Goal: Information Seeking & Learning: Check status

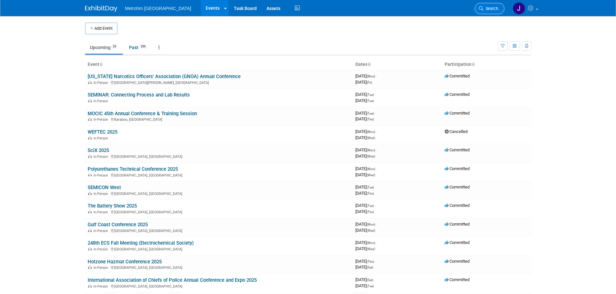
click at [479, 9] on icon at bounding box center [481, 8] width 5 height 5
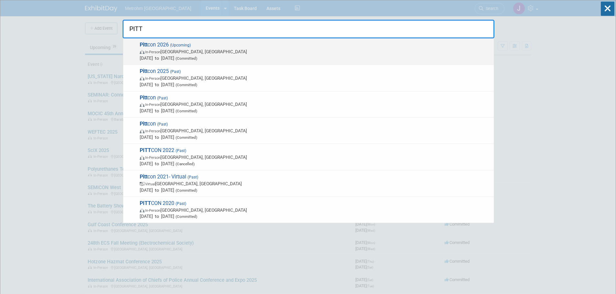
type input "PITT"
click at [319, 57] on span "Mar 9, 2026 to Mar 11, 2026 (Committed)" at bounding box center [315, 58] width 351 height 6
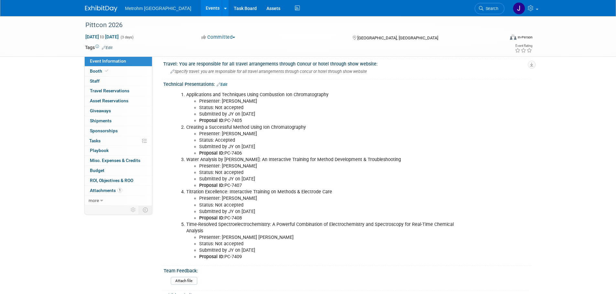
scroll to position [226, 0]
click at [227, 84] on link "Edit" at bounding box center [222, 85] width 11 height 5
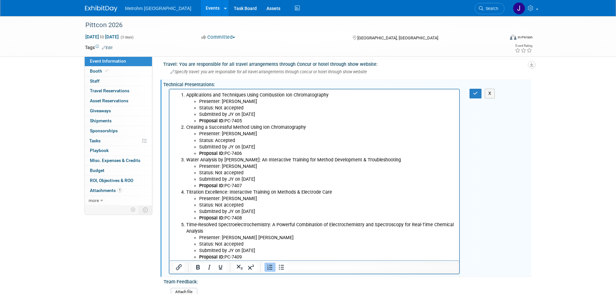
scroll to position [291, 0]
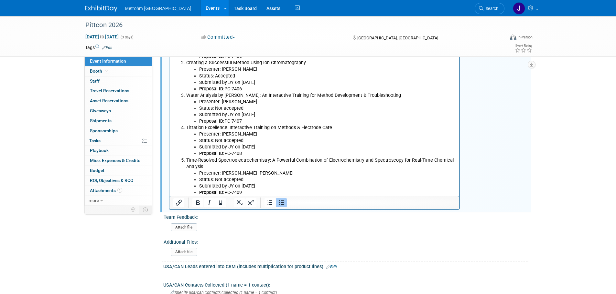
click at [285, 190] on li "Proposal ID: PC-7409" at bounding box center [327, 193] width 257 height 6
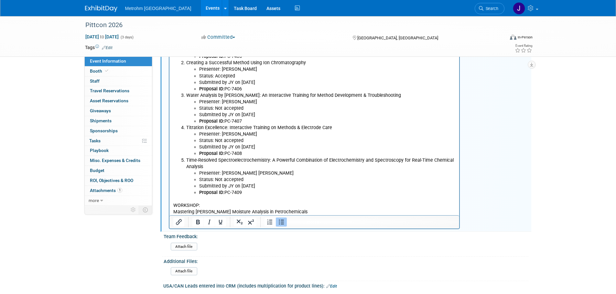
drag, startPoint x: 254, startPoint y: 193, endPoint x: 200, endPoint y: 175, distance: 56.7
click at [200, 175] on ul "Presenter: David Ibáñez Martínez Status: Not accepted Submitted by JY on 5/28/2…" at bounding box center [321, 183] width 270 height 26
copy ul "Presenter: David Ibáñez Martínez Status: Not accepted Submitted by JY on 5/28/2…"
click at [306, 211] on p "Mastering Karl Fischer Moisture Analysis in Petrochemicals" at bounding box center [314, 212] width 282 height 6
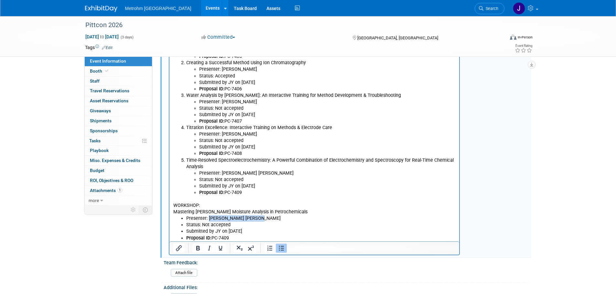
drag, startPoint x: 267, startPoint y: 220, endPoint x: 208, endPoint y: 219, distance: 58.5
click at [208, 219] on li "Presenter: David Ibáñez Martínez" at bounding box center [321, 219] width 270 height 6
drag, startPoint x: 233, startPoint y: 226, endPoint x: 203, endPoint y: 226, distance: 30.4
click at [203, 226] on li "Status: Not accepted" at bounding box center [321, 225] width 270 height 6
drag, startPoint x: 250, startPoint y: 224, endPoint x: 202, endPoint y: 225, distance: 48.8
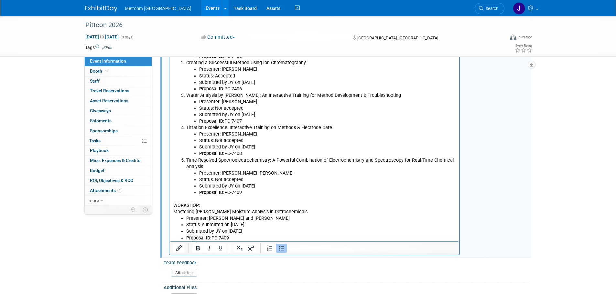
click at [202, 225] on li "Status: submitted on 08.26.26" at bounding box center [321, 225] width 270 height 6
drag, startPoint x: 243, startPoint y: 229, endPoint x: 228, endPoint y: 231, distance: 15.6
click at [228, 231] on li "Submitted by JY on 5/28/25" at bounding box center [321, 231] width 270 height 6
drag, startPoint x: 229, startPoint y: 238, endPoint x: 212, endPoint y: 238, distance: 17.8
click at [212, 238] on li "Proposal ID: PC-7409" at bounding box center [321, 238] width 270 height 6
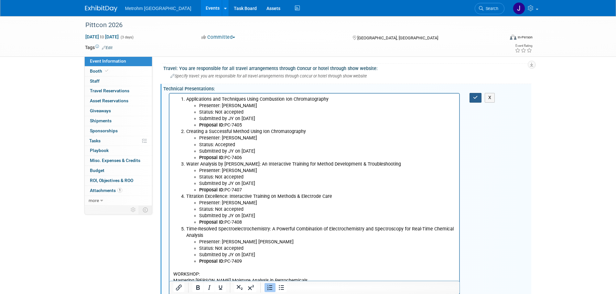
scroll to position [194, 0]
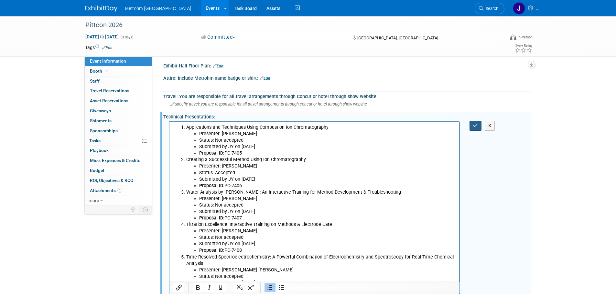
click at [476, 124] on icon "button" at bounding box center [475, 125] width 5 height 5
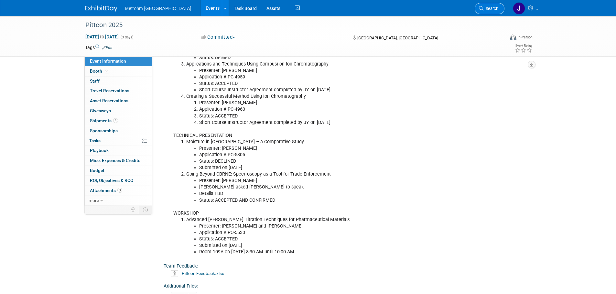
click at [487, 8] on span "Search" at bounding box center [490, 8] width 15 height 5
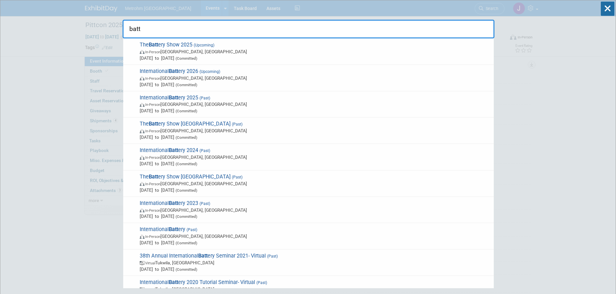
type input "batt"
